Goal: Information Seeking & Learning: Find specific fact

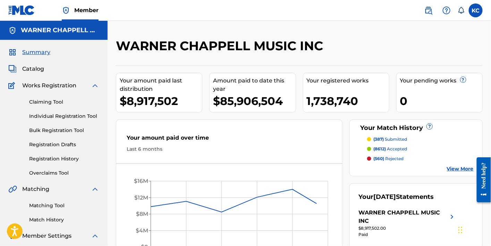
click at [61, 205] on link "Matching Tool" at bounding box center [64, 205] width 70 height 7
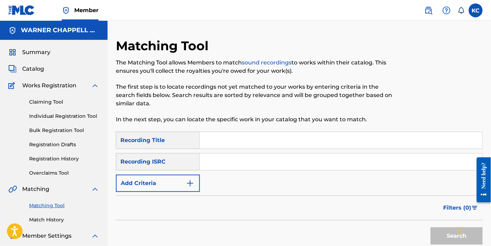
click at [210, 141] on input "Search Form" at bounding box center [341, 140] width 282 height 17
click at [54, 219] on link "Match History" at bounding box center [64, 220] width 70 height 7
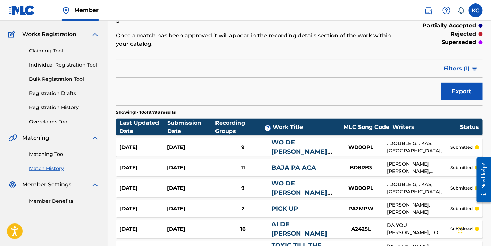
scroll to position [214, 0]
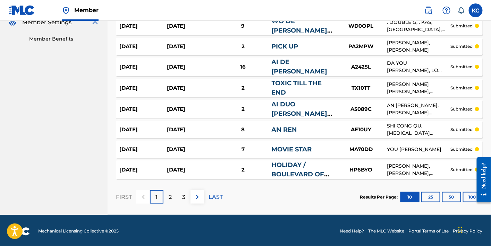
click at [465, 196] on button "100" at bounding box center [472, 197] width 19 height 10
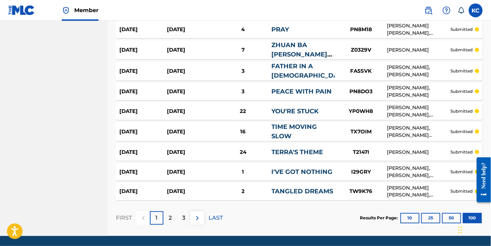
scroll to position [2035, 0]
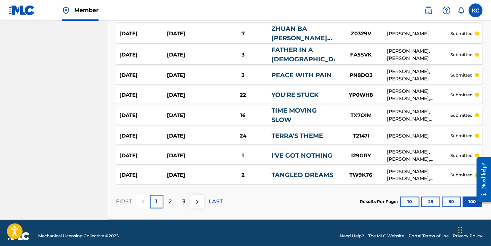
click at [169, 198] on p "2" at bounding box center [170, 202] width 3 height 8
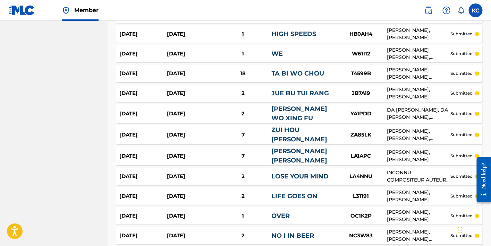
scroll to position [30, 0]
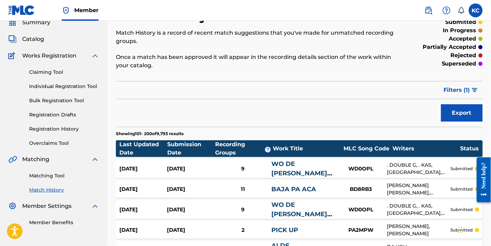
click at [470, 87] on span "Filters ( 1 )" at bounding box center [457, 90] width 26 height 8
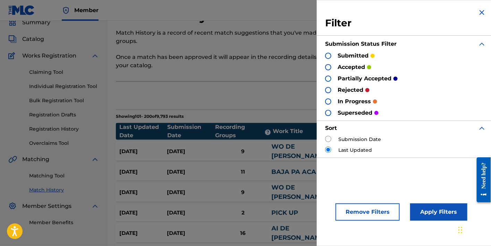
click at [331, 138] on input "radio" at bounding box center [328, 139] width 6 height 6
radio input "true"
click at [424, 212] on button "Apply Filters" at bounding box center [438, 212] width 57 height 17
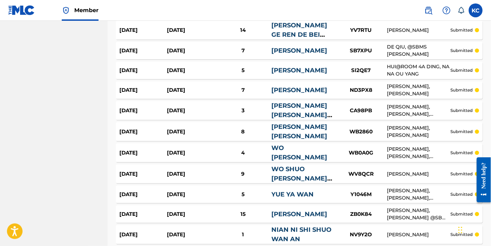
scroll to position [2054, 0]
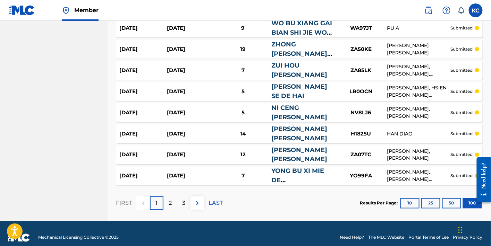
click at [182, 197] on div "3" at bounding box center [184, 204] width 14 height 14
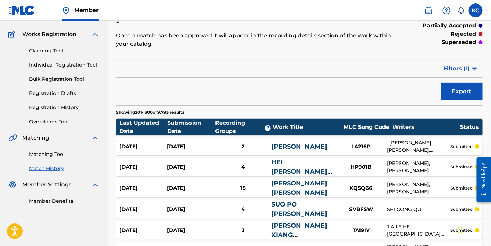
scroll to position [2035, 0]
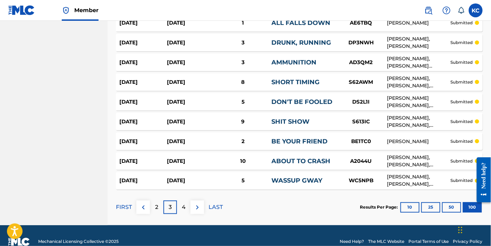
click at [182, 204] on p "4" at bounding box center [184, 208] width 4 height 8
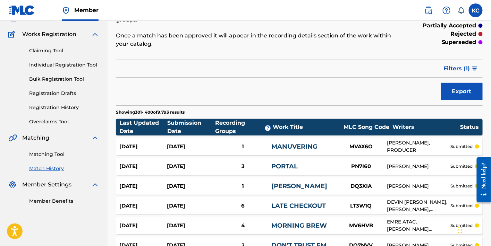
scroll to position [2023, 0]
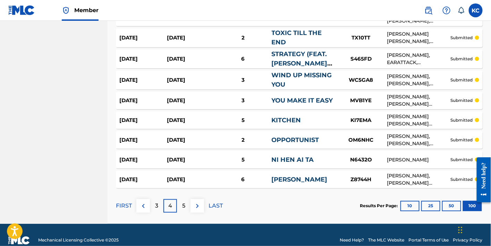
click at [186, 200] on div "5" at bounding box center [184, 207] width 14 height 14
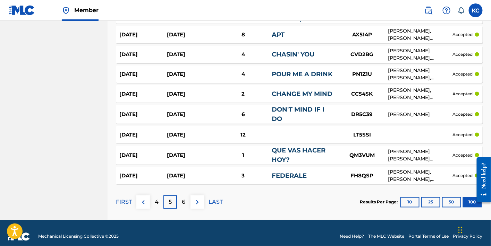
scroll to position [2021, 0]
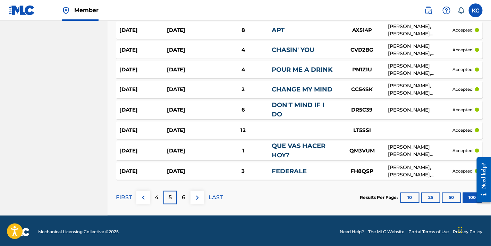
click at [178, 197] on div "6" at bounding box center [184, 198] width 14 height 14
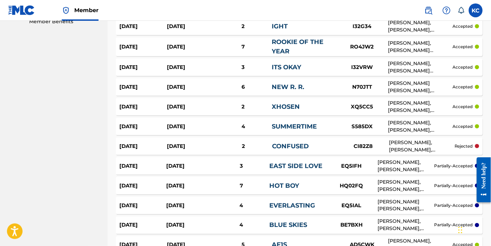
scroll to position [0, 0]
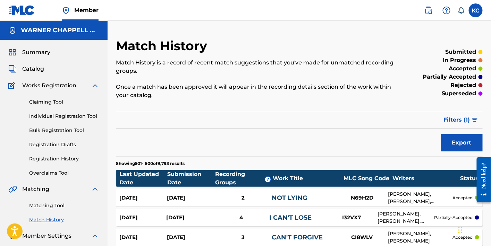
click at [74, 206] on link "Matching Tool" at bounding box center [64, 205] width 70 height 7
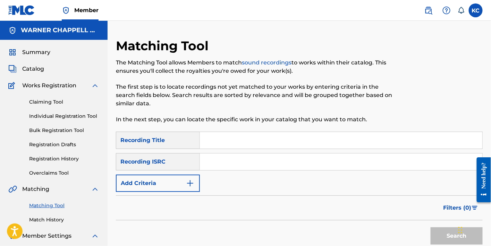
click at [268, 146] on input "Search Form" at bounding box center [341, 140] width 282 height 17
click at [220, 145] on input "Search Form" at bounding box center [341, 140] width 282 height 17
paste input "漂流"
type input "漂流"
click at [443, 236] on button "Search" at bounding box center [457, 236] width 52 height 17
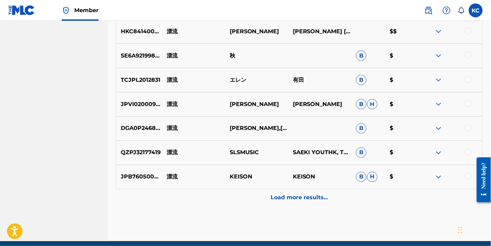
scroll to position [357, 0]
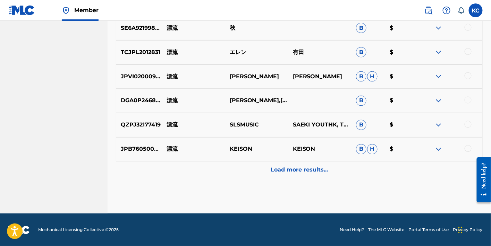
click at [310, 174] on p "Load more results..." at bounding box center [299, 170] width 57 height 8
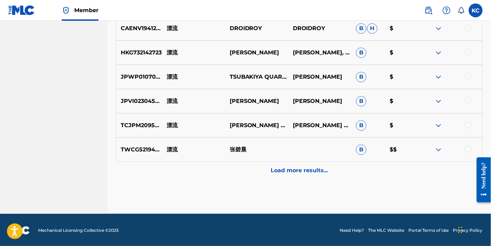
scroll to position [600, 0]
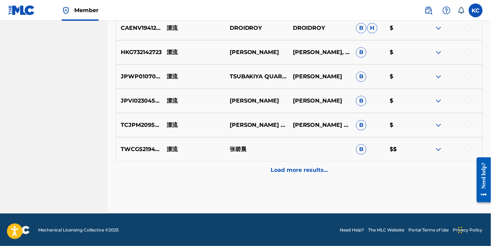
click at [287, 171] on p "Load more results..." at bounding box center [299, 170] width 57 height 8
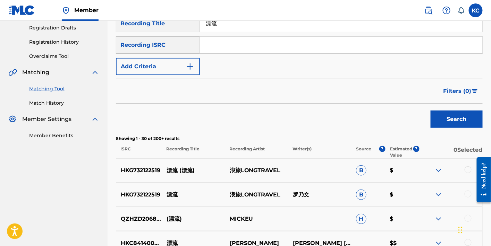
scroll to position [7, 0]
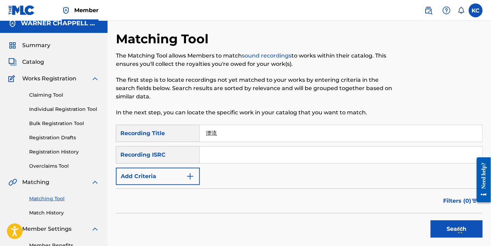
click at [166, 180] on button "Add Criteria" at bounding box center [158, 176] width 84 height 17
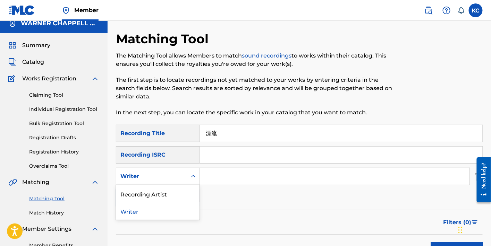
click at [151, 179] on div "Writer" at bounding box center [151, 176] width 62 height 8
click at [167, 190] on div "Recording Artist" at bounding box center [157, 193] width 83 height 17
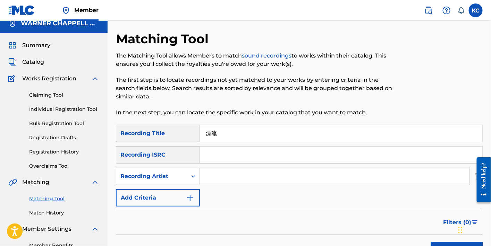
click at [227, 185] on div "SearchWithCriteria472dbb0f-0287-481b-b3a4-218ae64db4db Recording Title 漂流 Searc…" at bounding box center [299, 166] width 367 height 82
click at [229, 179] on input "Search Form" at bounding box center [335, 176] width 270 height 17
paste input "肖战"
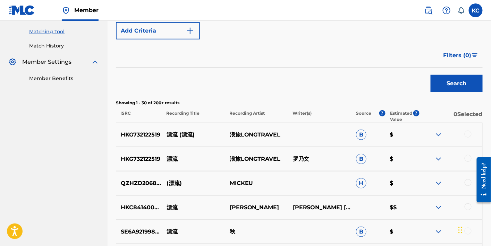
type input "肖战"
click at [460, 84] on button "Search" at bounding box center [457, 83] width 52 height 17
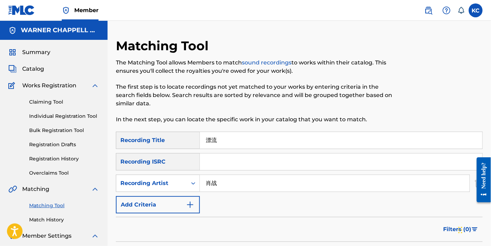
scroll to position [167, 0]
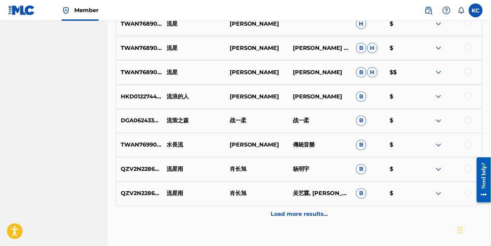
click at [310, 221] on div "Load more results..." at bounding box center [299, 214] width 367 height 17
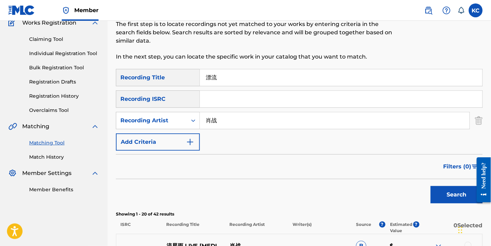
scroll to position [0, 0]
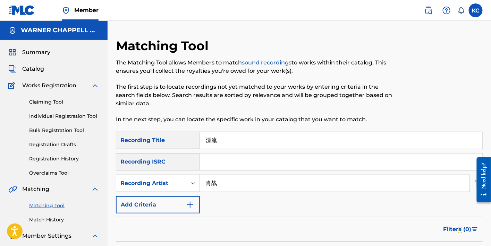
drag, startPoint x: 232, startPoint y: 140, endPoint x: 200, endPoint y: 137, distance: 31.7
click at [200, 137] on input "漂流" at bounding box center [341, 140] width 282 height 17
click at [235, 141] on input "漂流" at bounding box center [341, 140] width 282 height 17
click at [234, 141] on input "漂流" at bounding box center [341, 140] width 282 height 17
drag, startPoint x: 234, startPoint y: 141, endPoint x: 201, endPoint y: 139, distance: 33.0
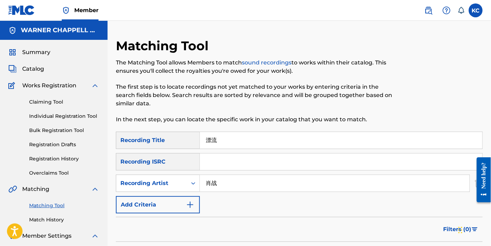
click at [201, 139] on input "漂流" at bounding box center [341, 140] width 282 height 17
paste input "去有风的地方"
type input "去有风的地方"
drag, startPoint x: 240, startPoint y: 185, endPoint x: 180, endPoint y: 182, distance: 59.8
click at [180, 182] on div "SearchWithCriteriab3e27f2c-979d-4a90-9f8c-f35d976741cd Recording Artist 肖战" at bounding box center [299, 183] width 367 height 17
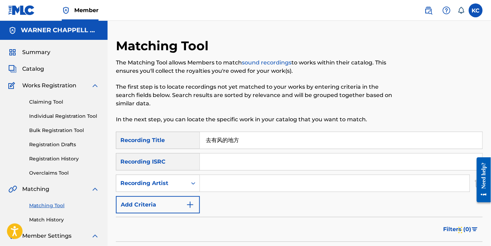
scroll to position [167, 0]
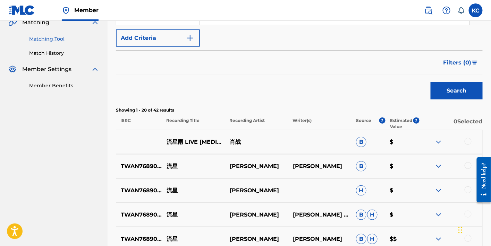
click at [453, 94] on button "Search" at bounding box center [457, 90] width 52 height 17
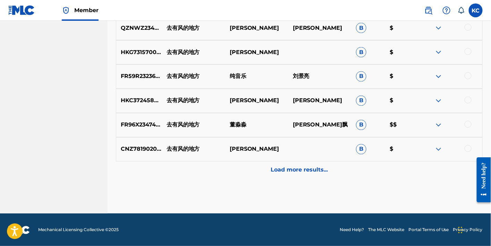
click at [319, 178] on div "Load more results..." at bounding box center [299, 170] width 367 height 17
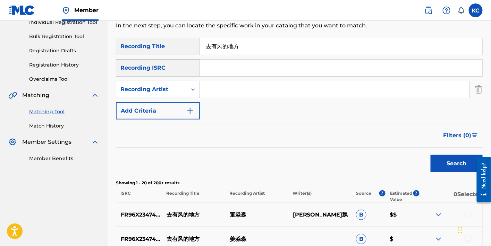
scroll to position [44, 0]
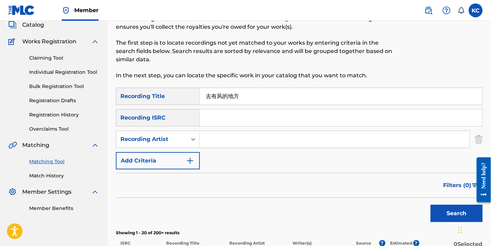
click at [455, 178] on button "Filters ( 0 )" at bounding box center [460, 185] width 43 height 17
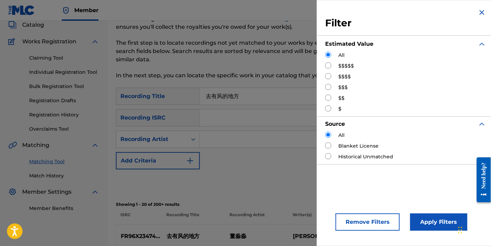
click at [347, 70] on div "All $$$$$ $$$$ $$$ $$ $" at bounding box center [405, 82] width 161 height 61
click at [340, 68] on label "$$$$$" at bounding box center [346, 65] width 16 height 7
click at [332, 66] on div "$$$$$" at bounding box center [405, 65] width 161 height 7
click at [330, 66] on input "Search Form" at bounding box center [328, 65] width 6 height 6
radio input "true"
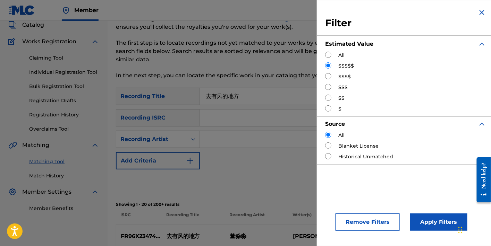
click at [441, 218] on button "Apply Filters" at bounding box center [438, 222] width 57 height 17
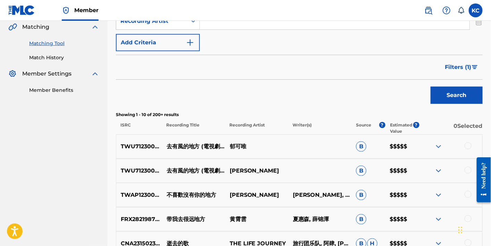
scroll to position [330, 0]
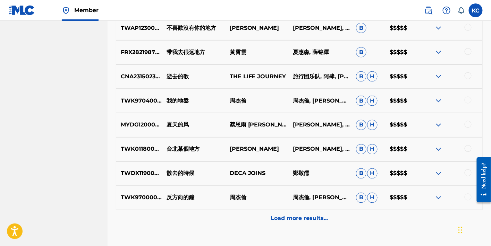
click at [311, 225] on div "Load more results..." at bounding box center [299, 218] width 367 height 17
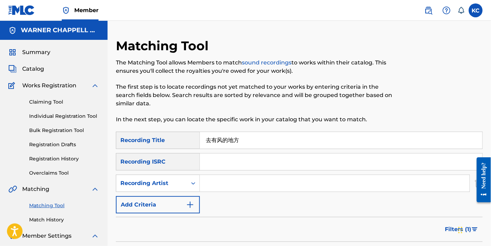
scroll to position [162, 0]
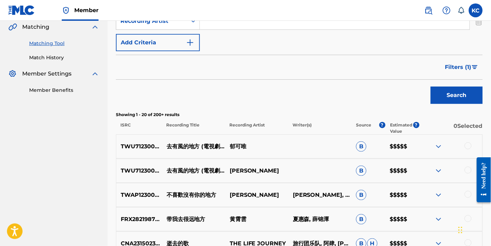
click at [154, 144] on p "TWU712300076" at bounding box center [138, 147] width 45 height 8
copy p "TWU712300076"
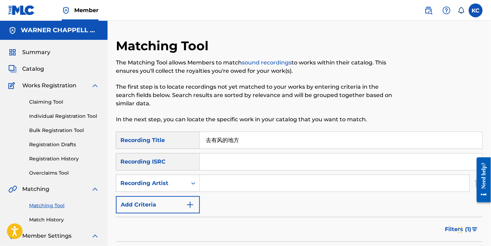
drag, startPoint x: 228, startPoint y: 162, endPoint x: 233, endPoint y: 158, distance: 6.4
click at [228, 162] on input "Search Form" at bounding box center [341, 162] width 282 height 17
paste input "TWU712300076"
type input "TWU712300076"
drag, startPoint x: 246, startPoint y: 143, endPoint x: 171, endPoint y: 141, distance: 75.0
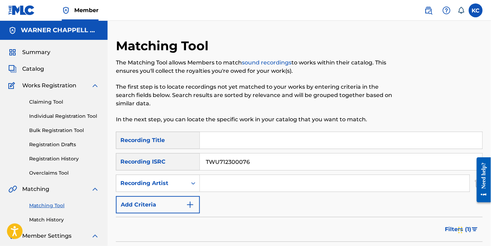
click at [171, 141] on div "SearchWithCriteria472dbb0f-0287-481b-b3a4-218ae64db4db Recording Title" at bounding box center [299, 140] width 367 height 17
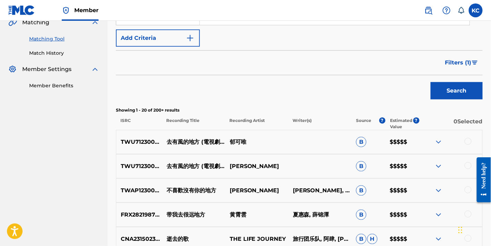
click at [464, 60] on span "Filters ( 1 )" at bounding box center [458, 63] width 26 height 8
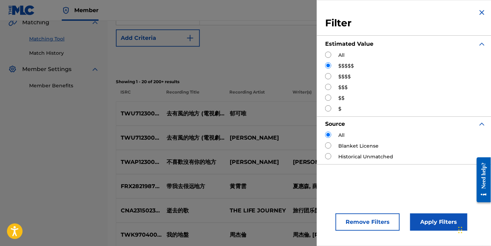
click at [326, 56] on input "Search Form" at bounding box center [328, 55] width 6 height 6
radio input "true"
click at [434, 218] on button "Apply Filters" at bounding box center [438, 222] width 57 height 17
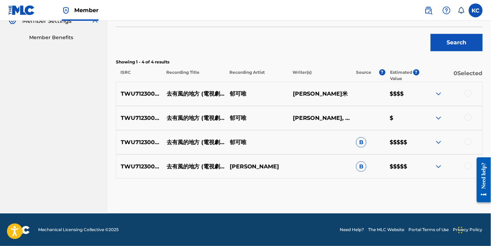
scroll to position [0, 0]
